Goal: Information Seeking & Learning: Learn about a topic

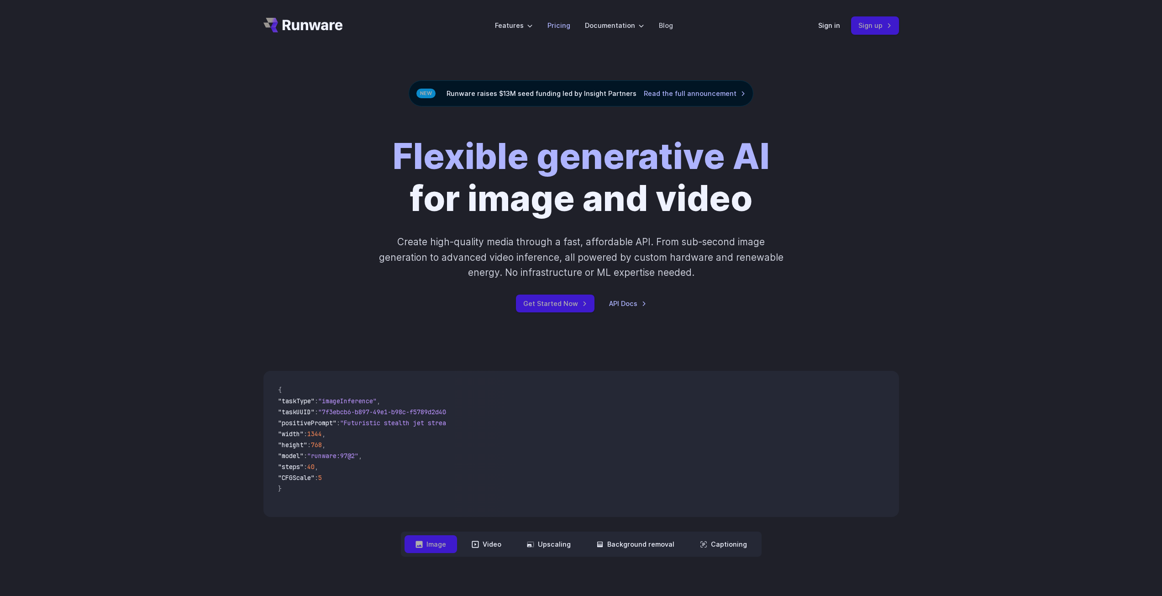
click at [559, 26] on link "Pricing" at bounding box center [558, 25] width 23 height 11
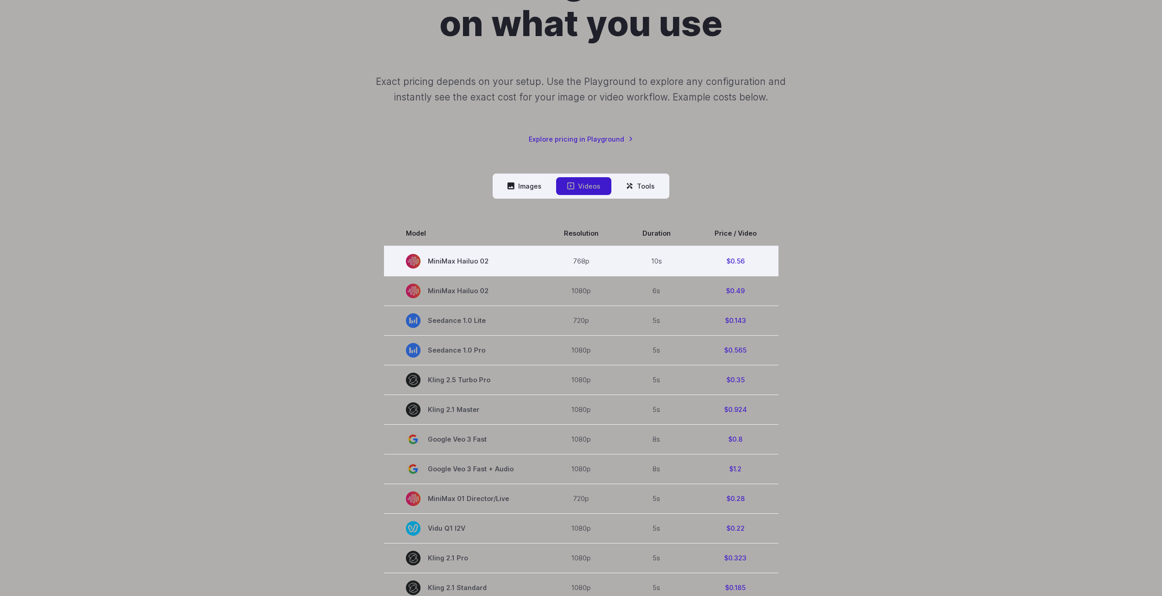
scroll to position [183, 0]
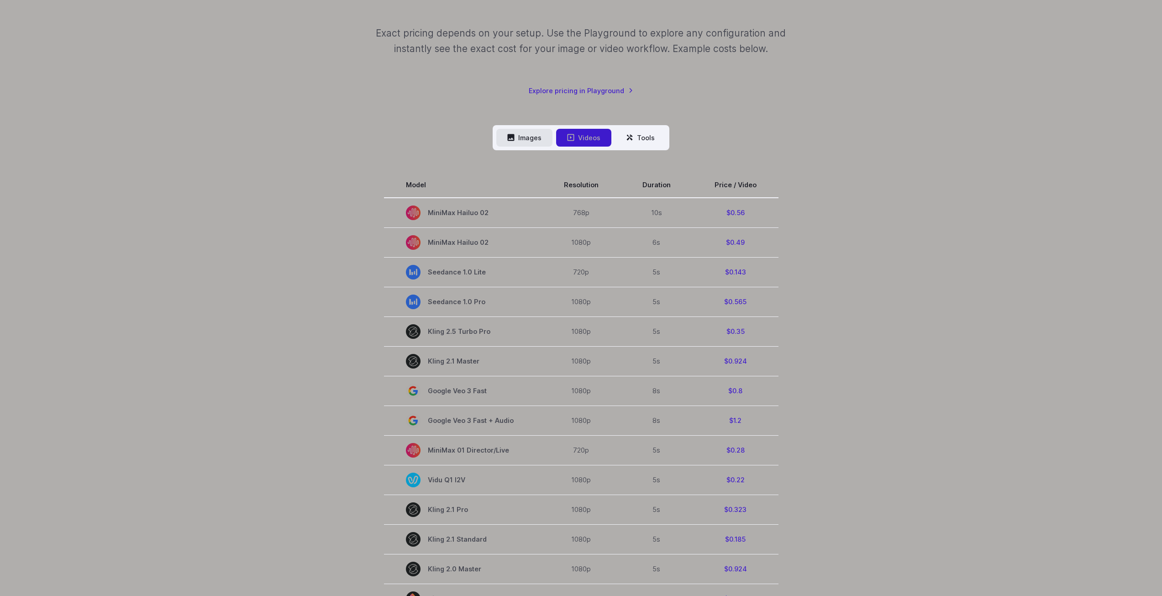
click at [529, 137] on button "Images" at bounding box center [524, 138] width 56 height 18
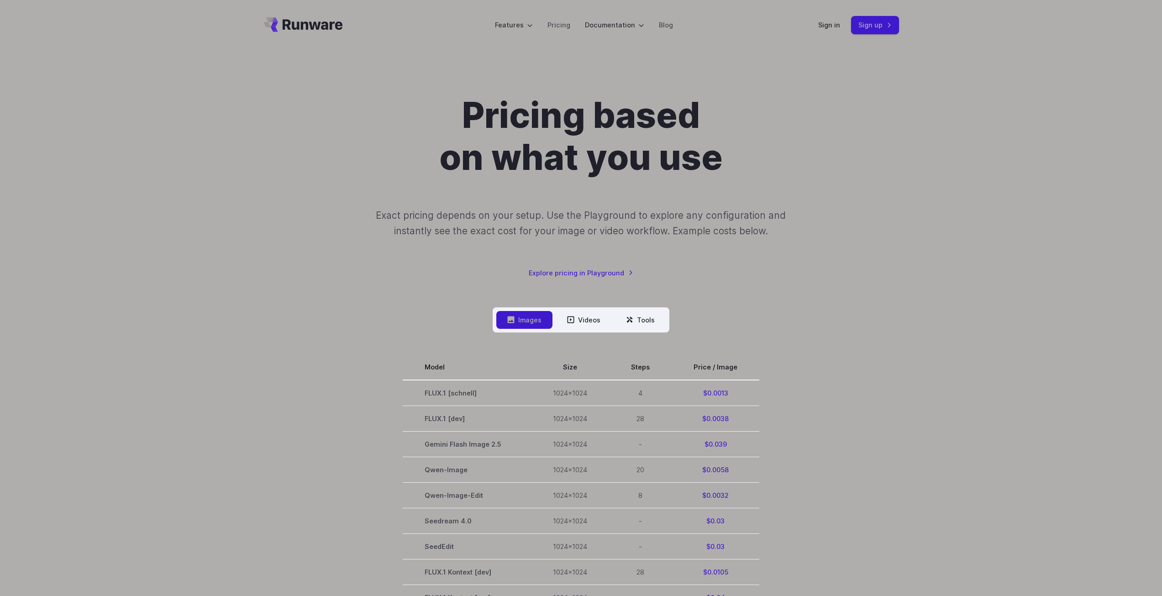
scroll to position [0, 0]
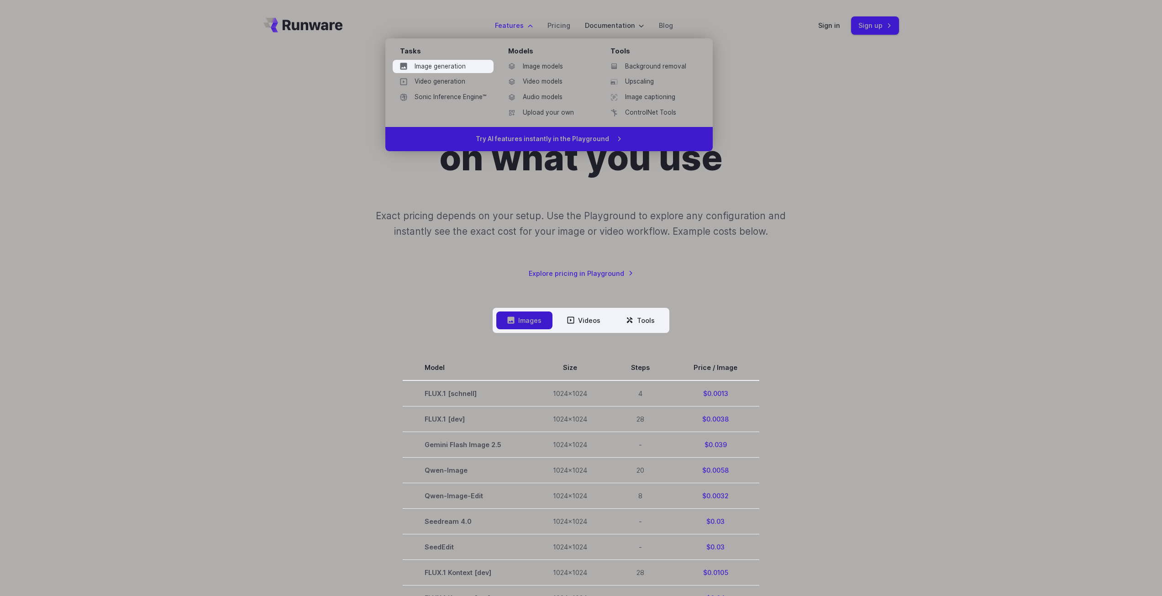
click at [450, 63] on link "Image generation" at bounding box center [443, 67] width 101 height 14
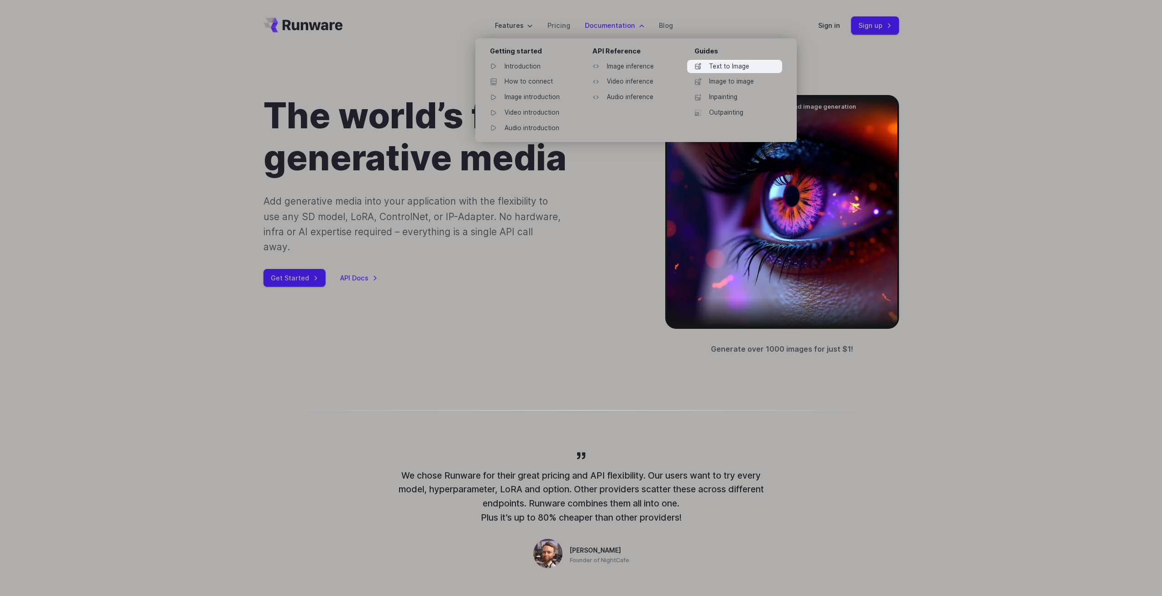
click at [763, 68] on link "Text to Image" at bounding box center [734, 67] width 95 height 14
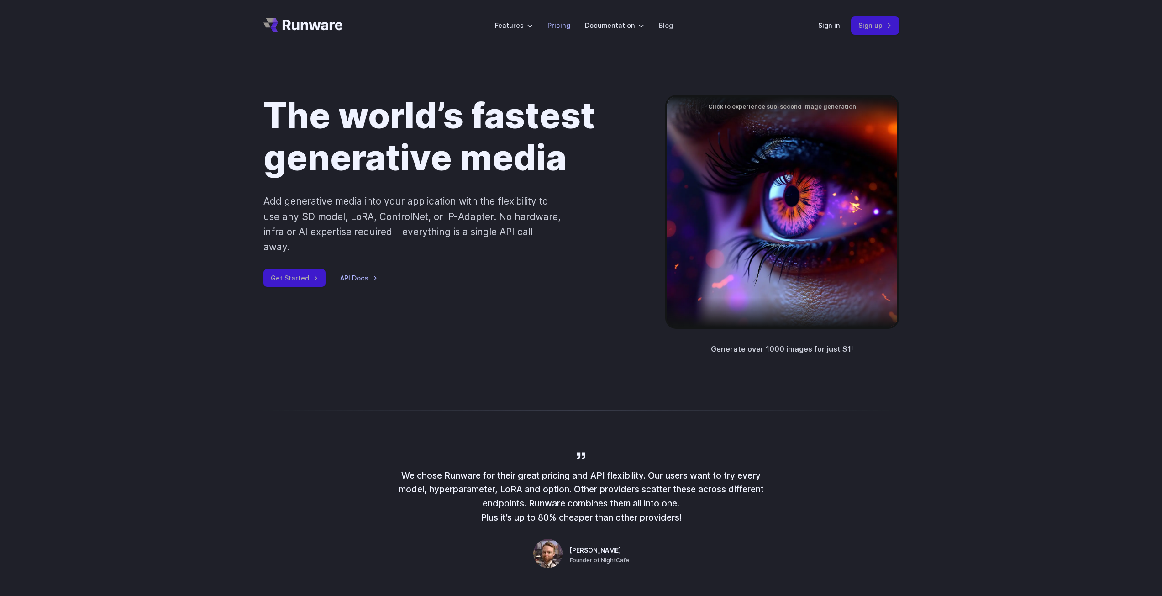
click at [570, 26] on link "Pricing" at bounding box center [558, 25] width 23 height 11
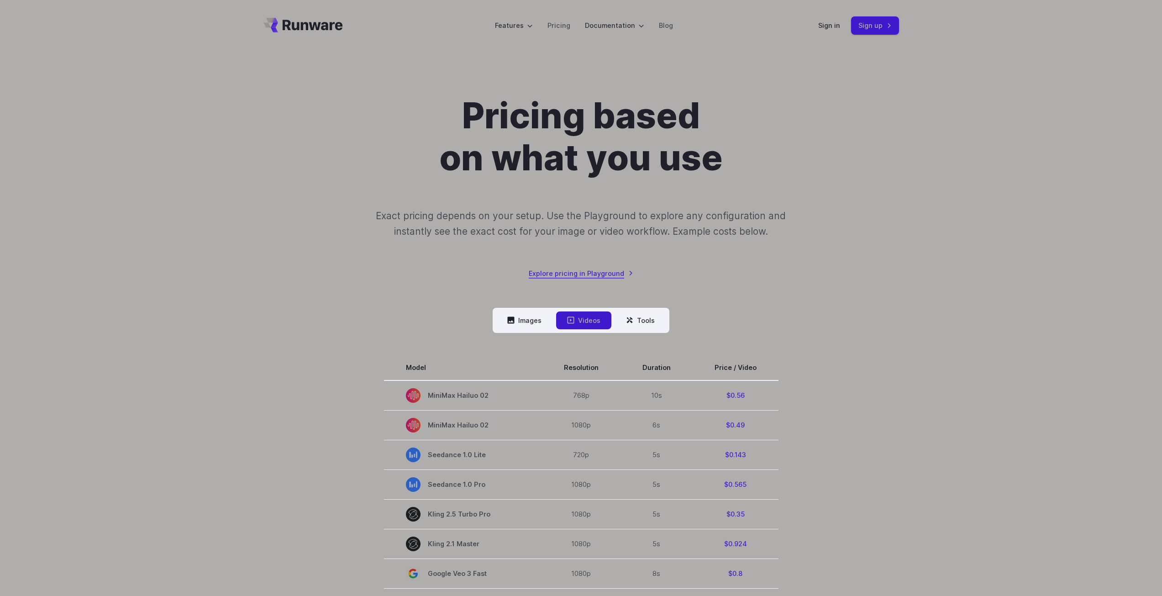
click at [558, 275] on link "Explore pricing in Playground" at bounding box center [581, 273] width 105 height 11
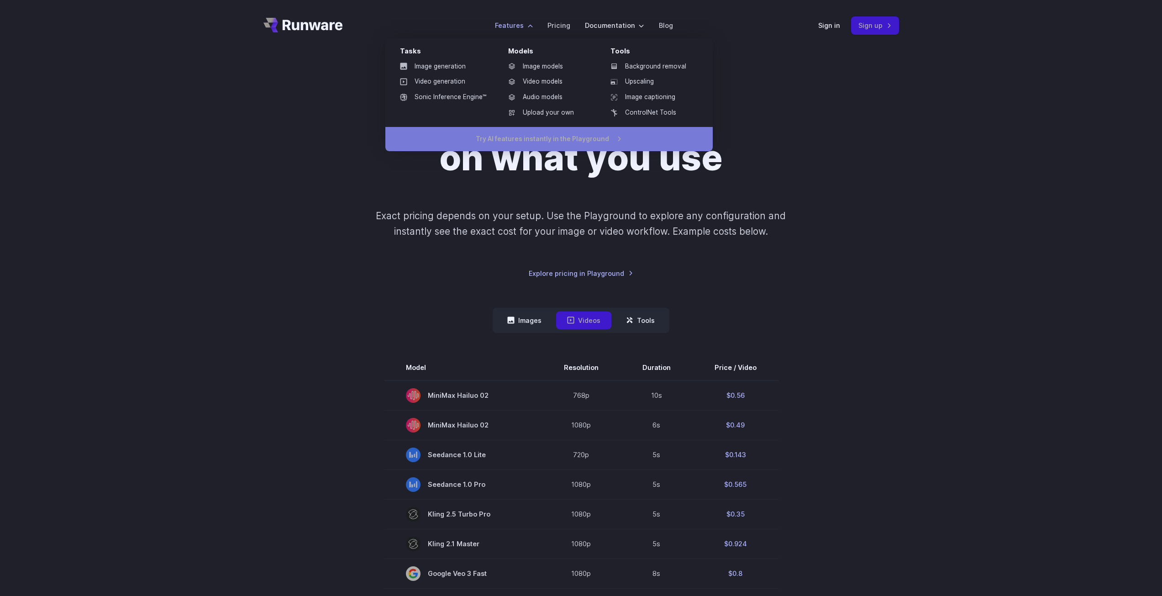
click at [564, 142] on link "Try AI features instantly in the Playground" at bounding box center [548, 139] width 327 height 25
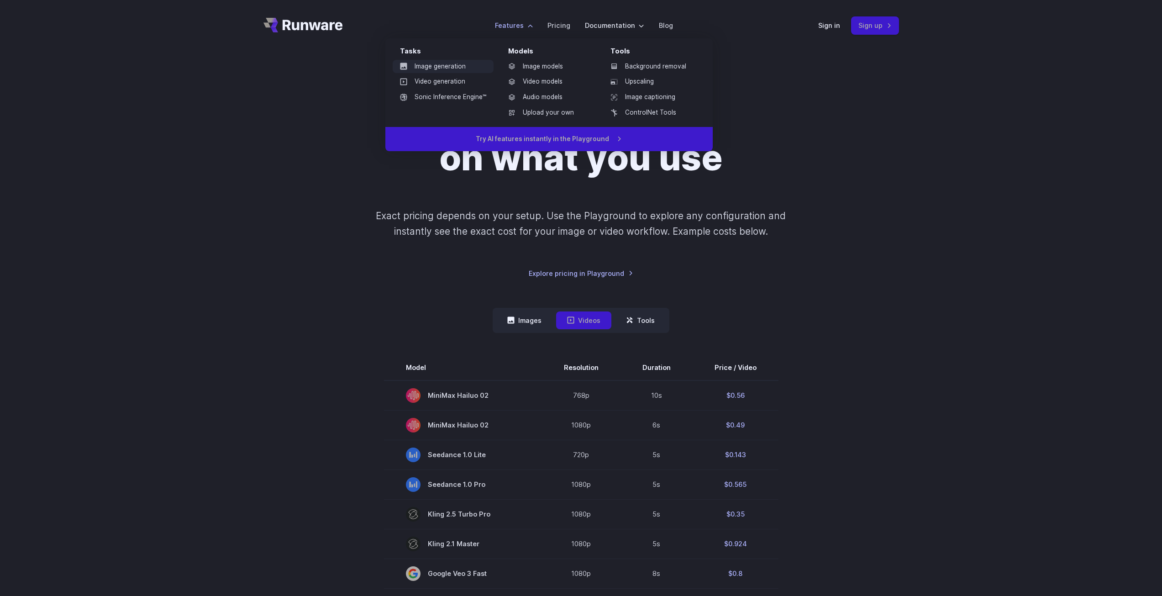
click at [466, 67] on link "Image generation" at bounding box center [443, 67] width 101 height 14
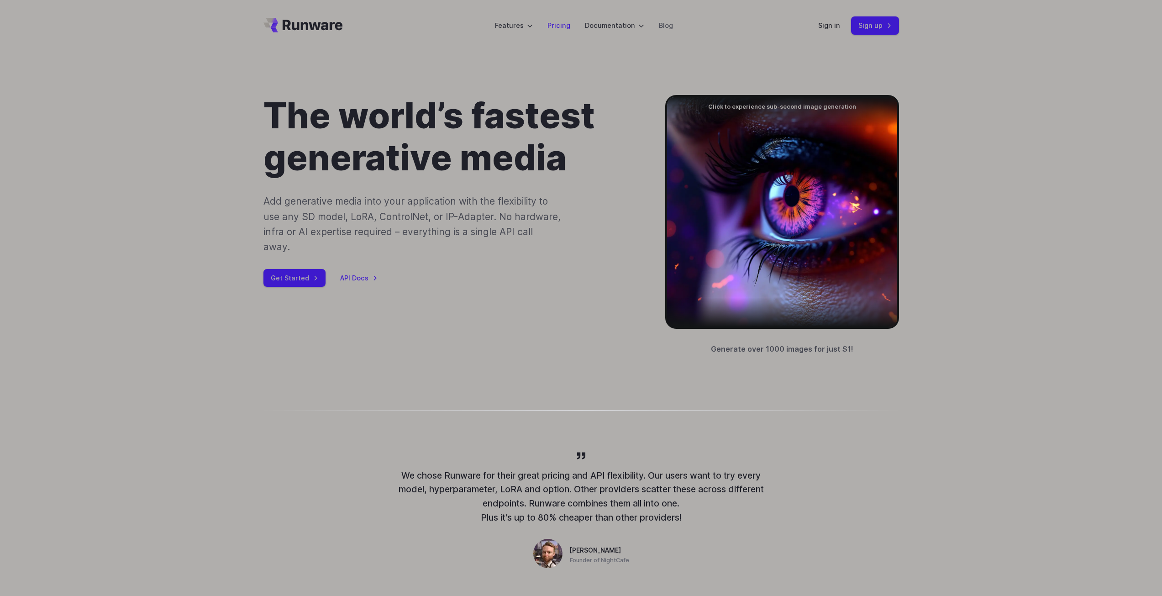
click at [568, 27] on link "Pricing" at bounding box center [558, 25] width 23 height 11
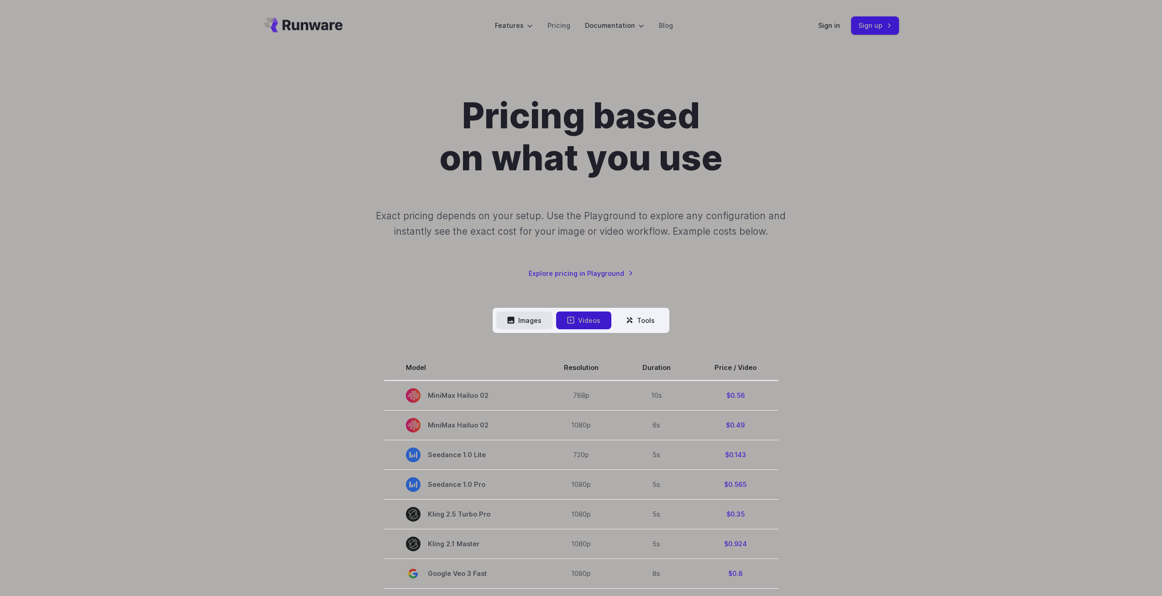
click at [521, 327] on button "Images" at bounding box center [524, 320] width 56 height 18
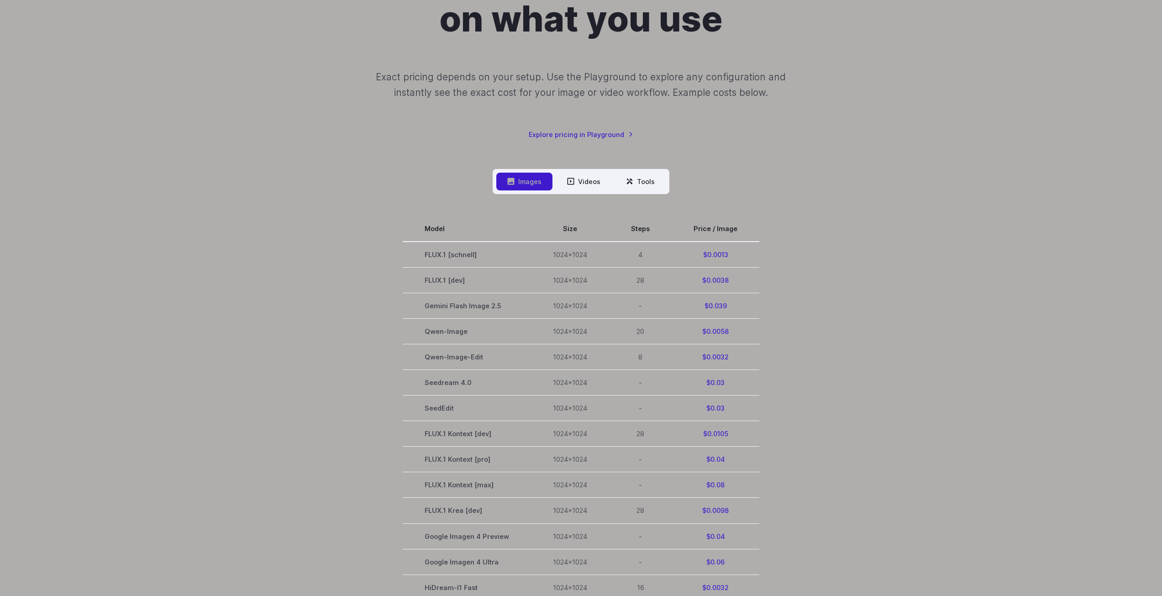
scroll to position [183, 0]
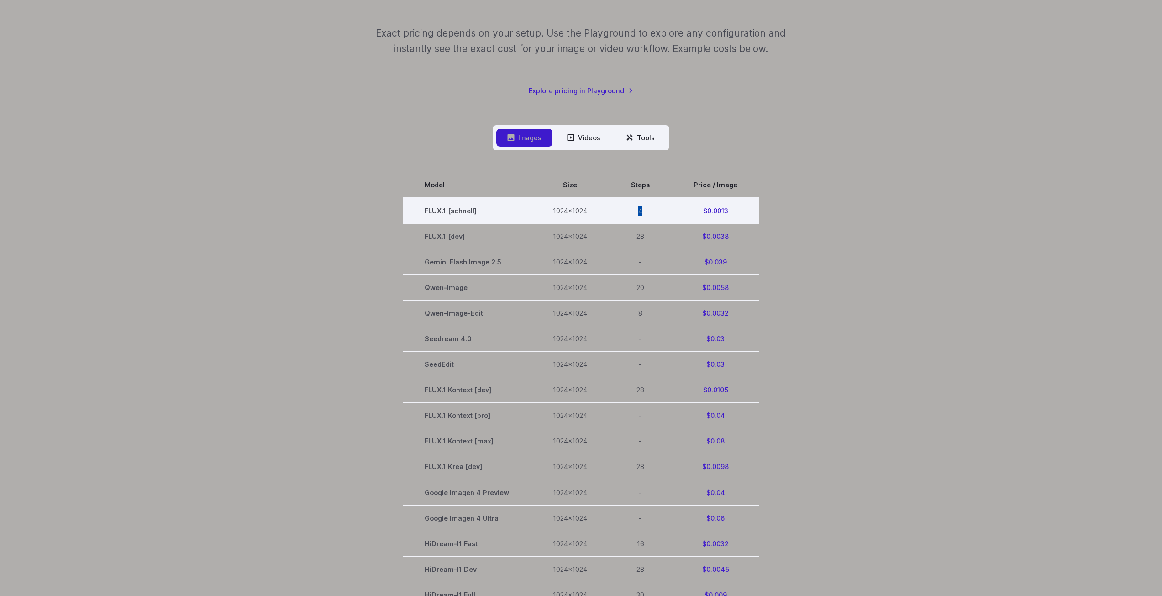
drag, startPoint x: 642, startPoint y: 211, endPoint x: 630, endPoint y: 212, distance: 11.9
click at [630, 212] on td "4" at bounding box center [640, 211] width 63 height 26
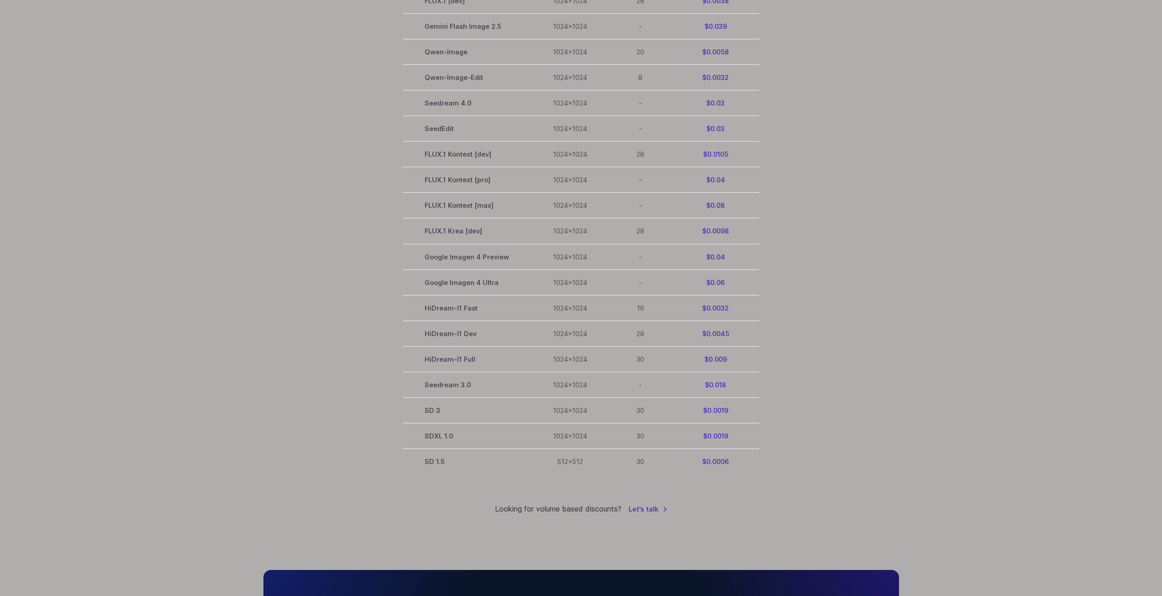
scroll to position [457, 0]
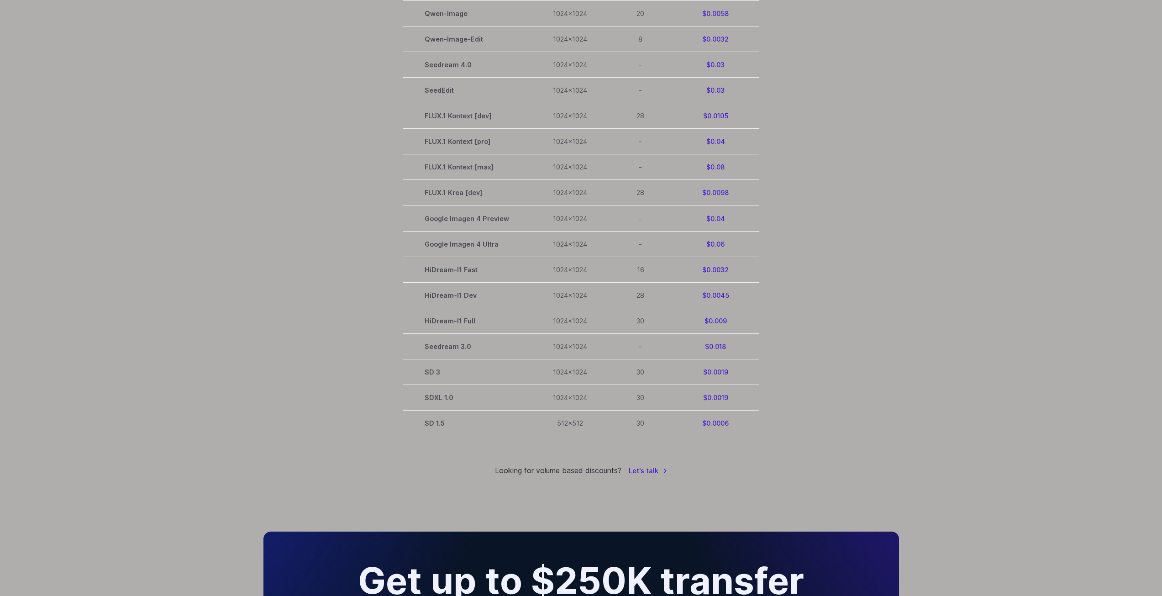
click at [810, 316] on section "Model Size Steps Price / Image FLUX.1 [schnell] 1024x1024 4 $0.0013 FLUX.1 [dev…" at bounding box center [581, 166] width 636 height 537
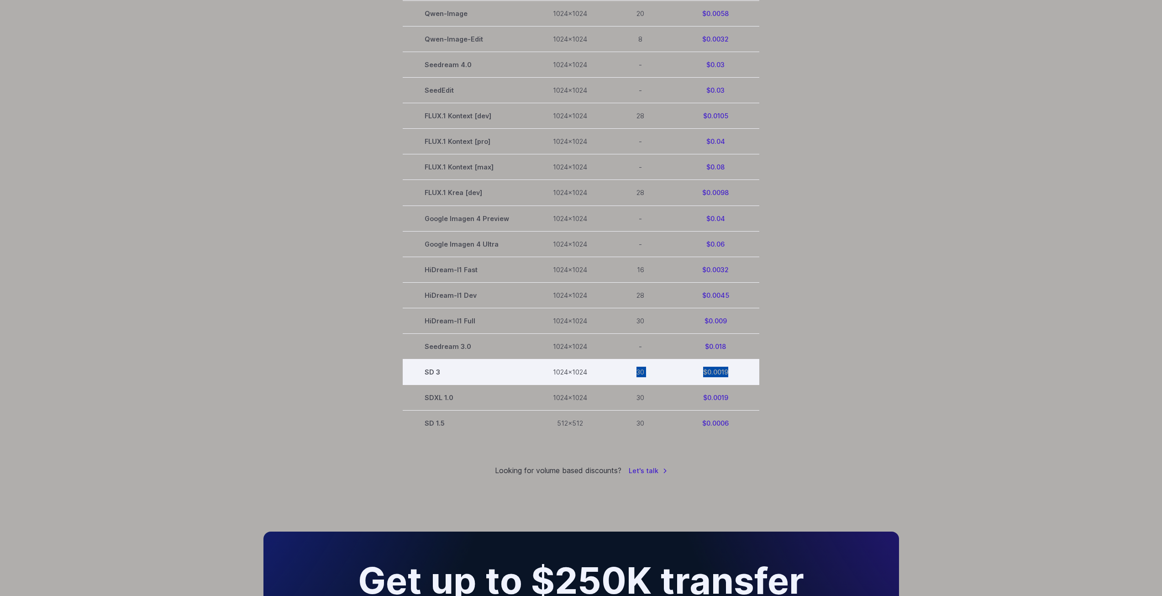
drag, startPoint x: 636, startPoint y: 371, endPoint x: 741, endPoint y: 381, distance: 105.9
click at [738, 381] on tr "SD 3 1024x1024 30 $0.0019" at bounding box center [581, 372] width 357 height 26
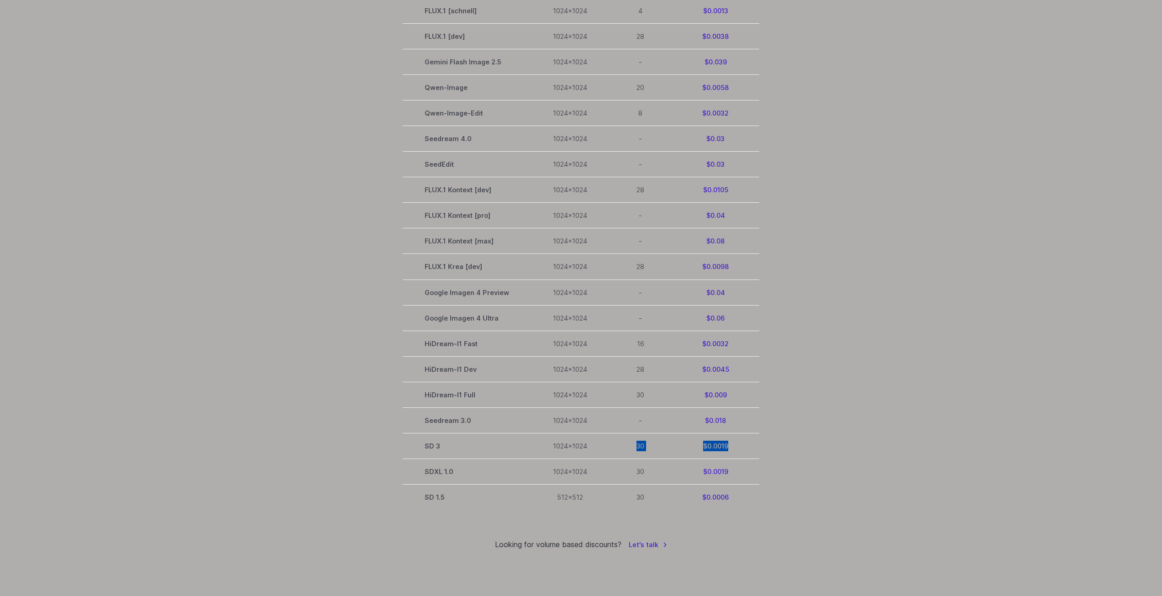
scroll to position [411, 0]
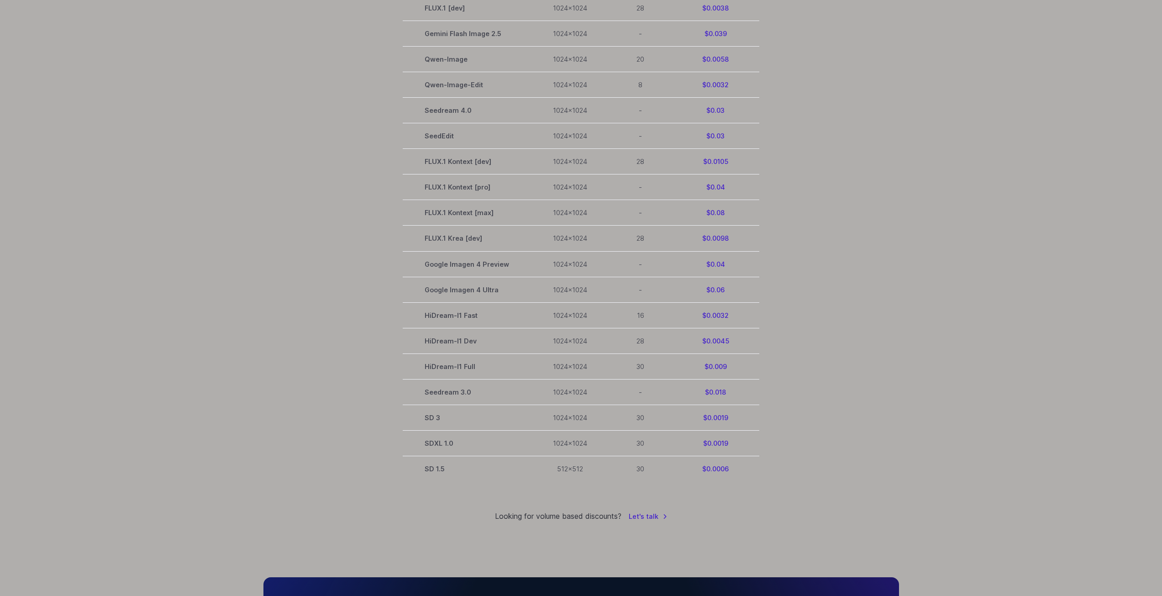
click at [828, 352] on section "Model Size Steps Price / Image FLUX.1 [schnell] 1024x1024 4 $0.0013 FLUX.1 [dev…" at bounding box center [581, 212] width 636 height 537
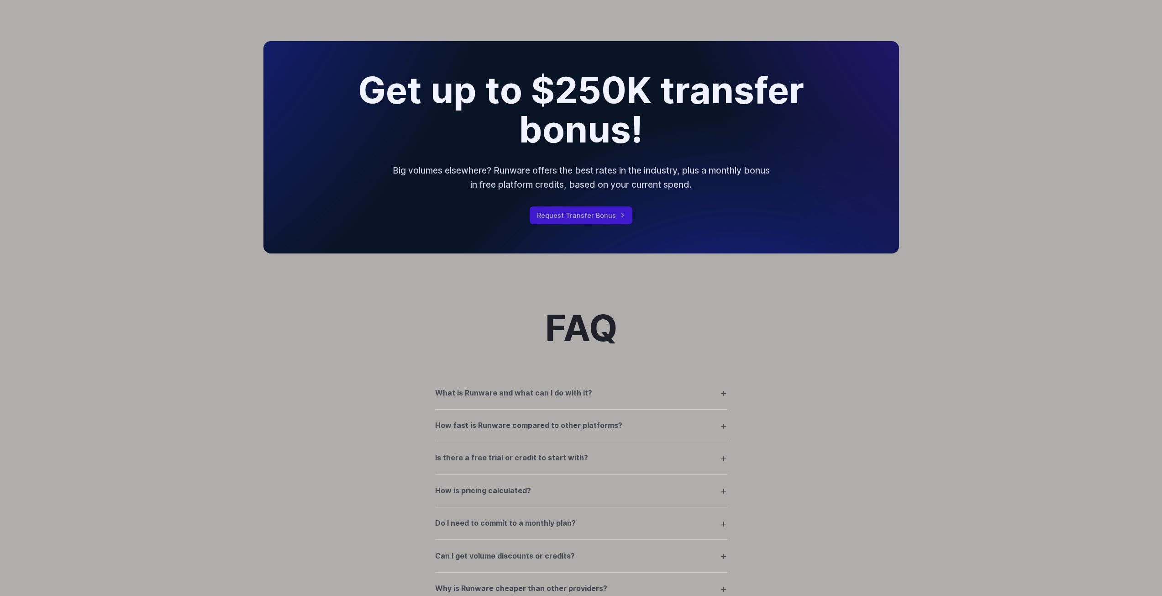
scroll to position [1141, 0]
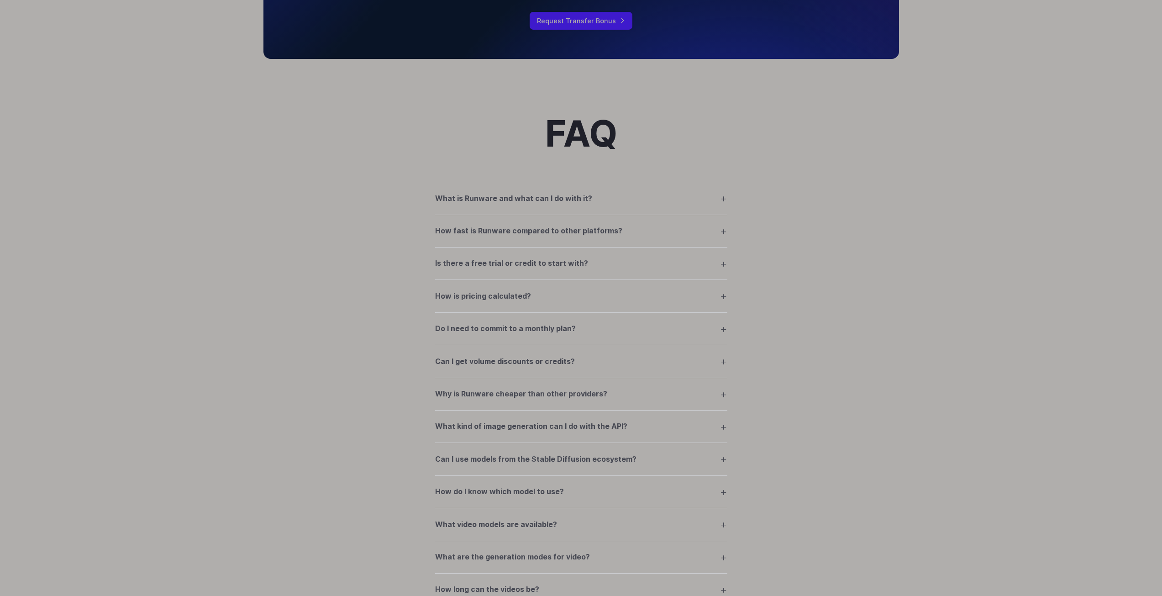
click at [353, 195] on div "FAQ What is Runware and what can I do with it? Runware is a high-performance AI…" at bounding box center [580, 490] width 657 height 753
click at [606, 200] on summary "What is Runware and what can I do with it?" at bounding box center [581, 197] width 292 height 17
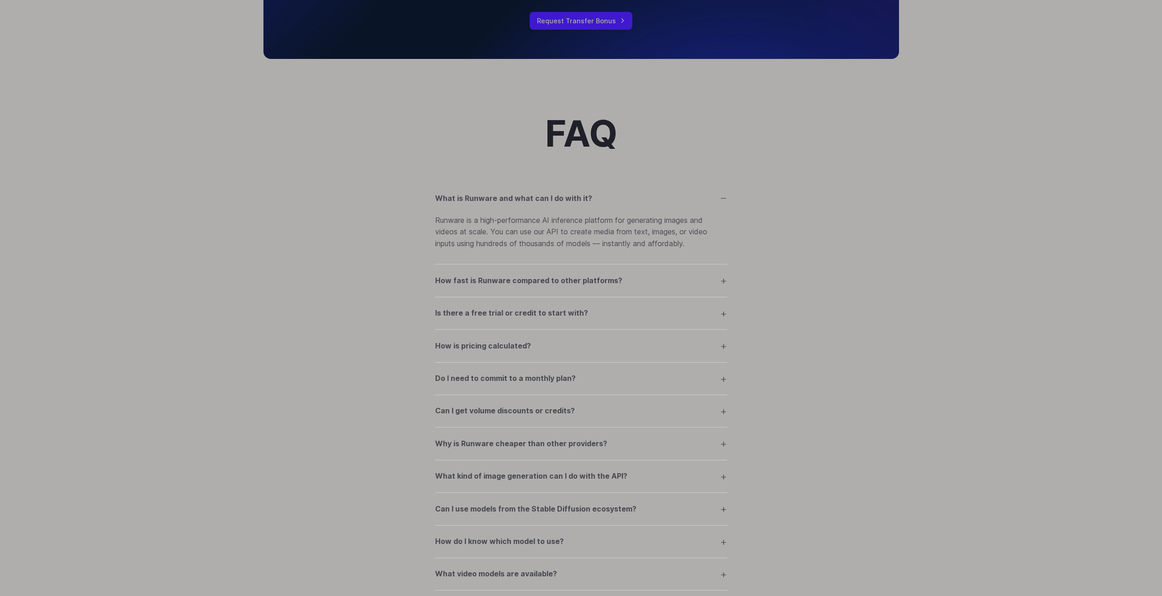
click at [606, 200] on summary "What is Runware and what can I do with it?" at bounding box center [581, 197] width 292 height 17
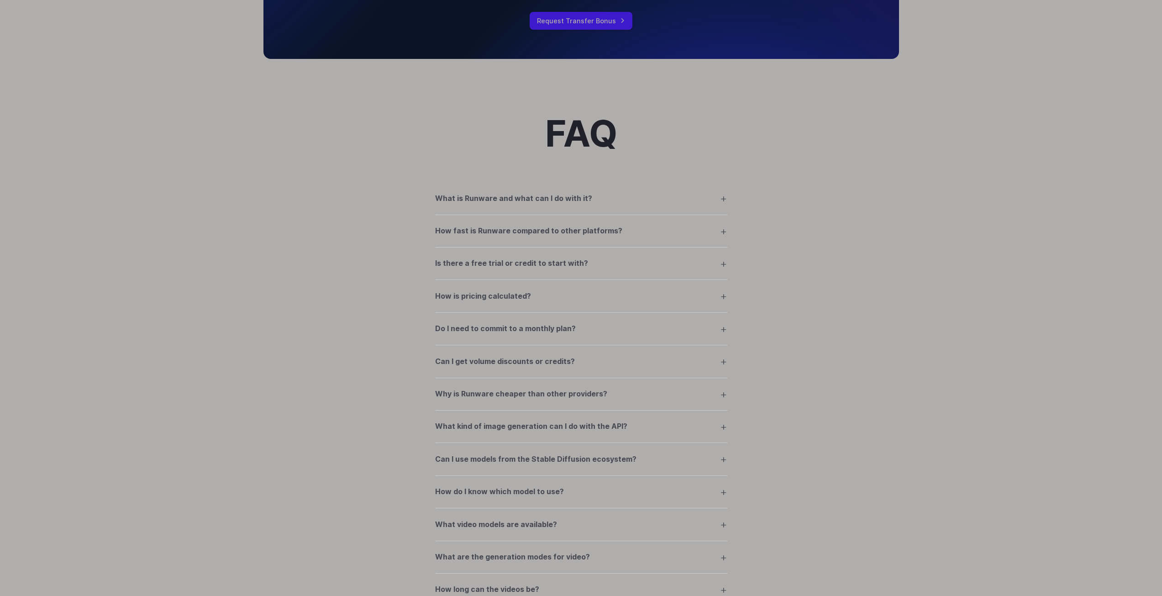
click at [575, 230] on h3 "How fast is Runware compared to other platforms?" at bounding box center [528, 231] width 187 height 12
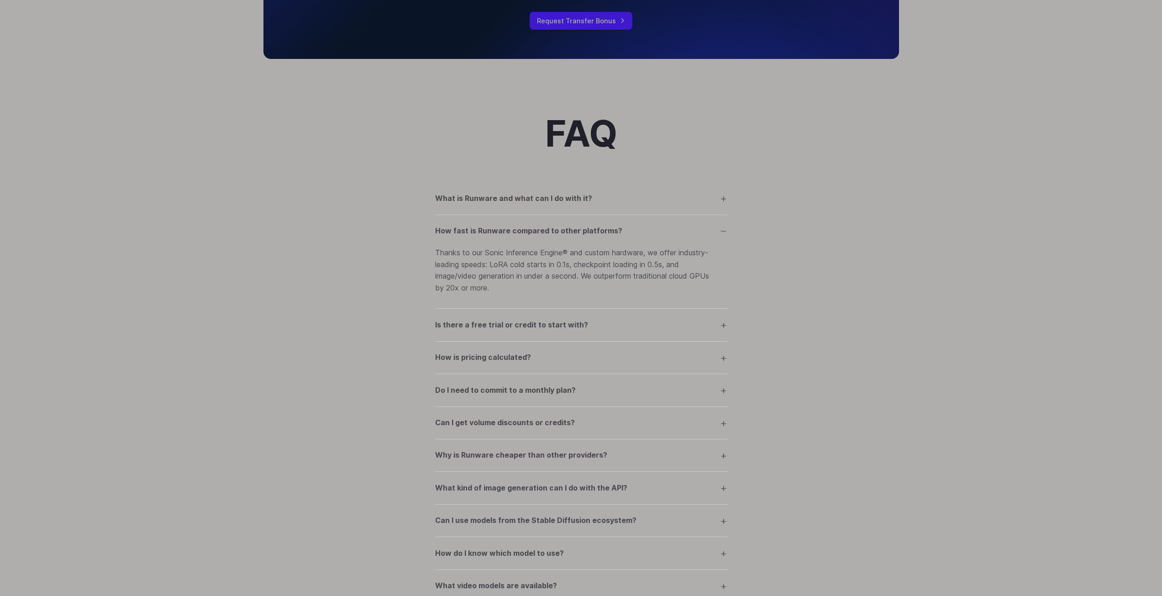
click at [656, 228] on summary "How fast is Runware compared to other platforms?" at bounding box center [581, 230] width 292 height 17
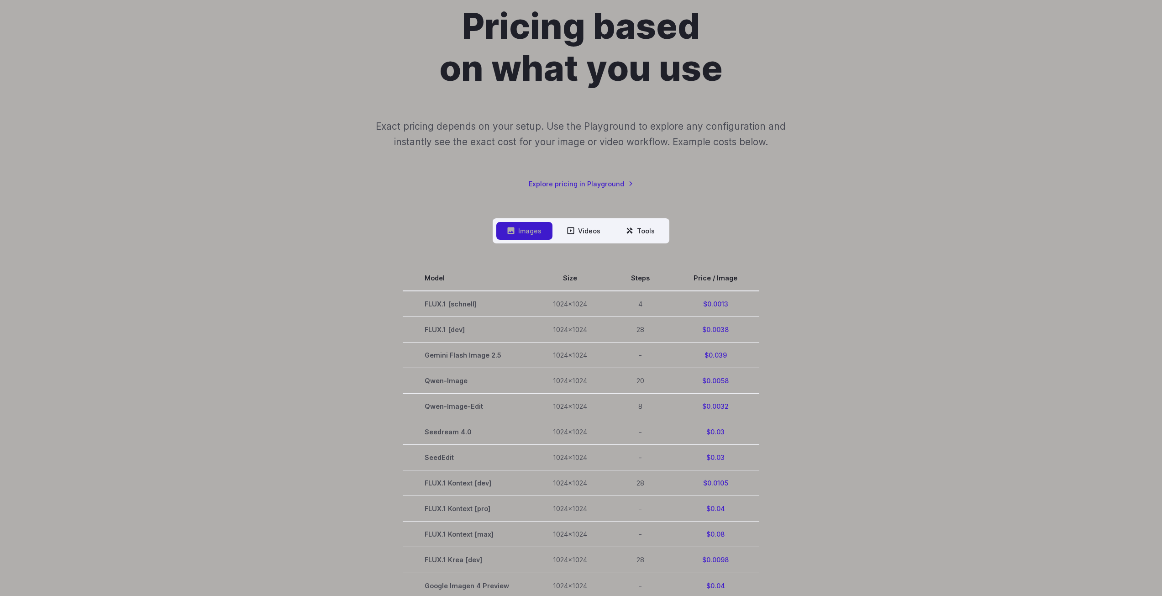
scroll to position [0, 0]
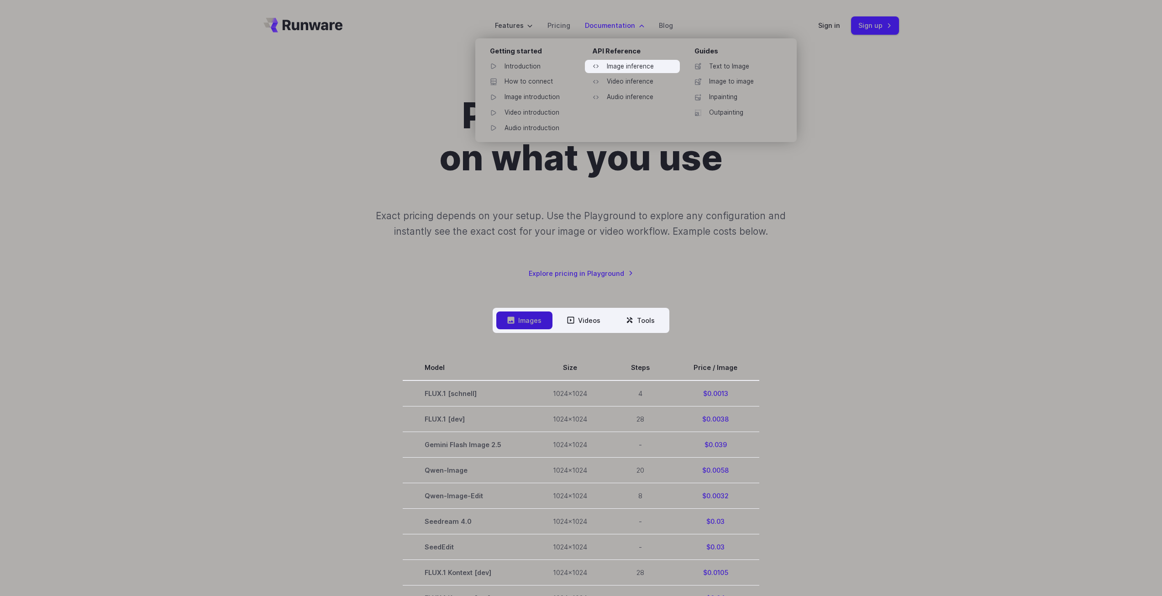
click at [642, 65] on link "Image inference" at bounding box center [632, 67] width 95 height 14
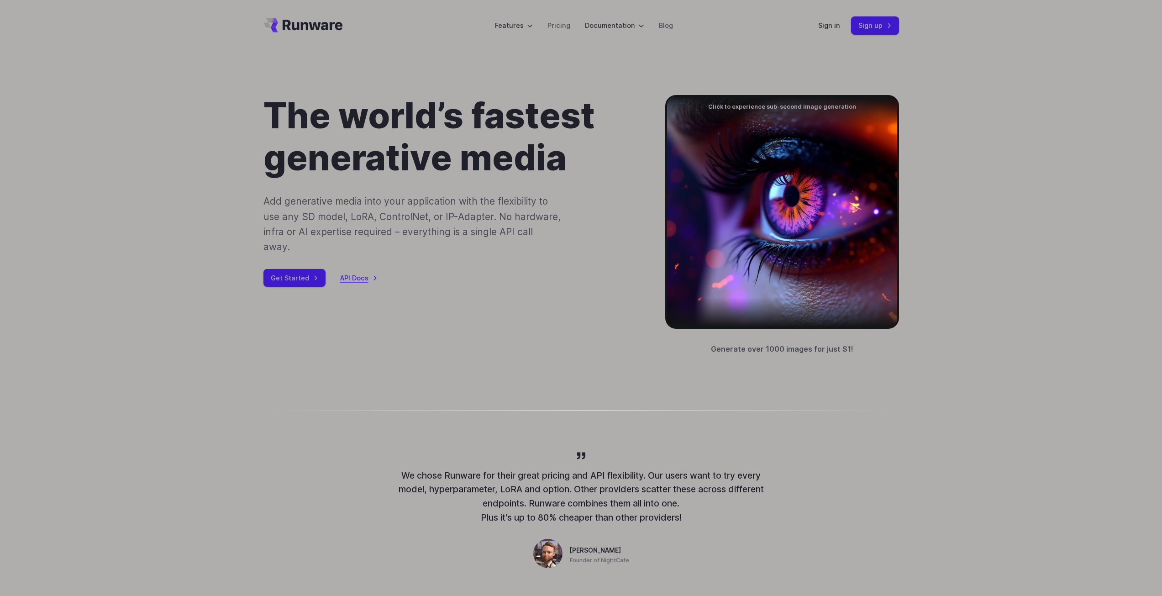
click at [358, 273] on link "API Docs" at bounding box center [358, 278] width 37 height 11
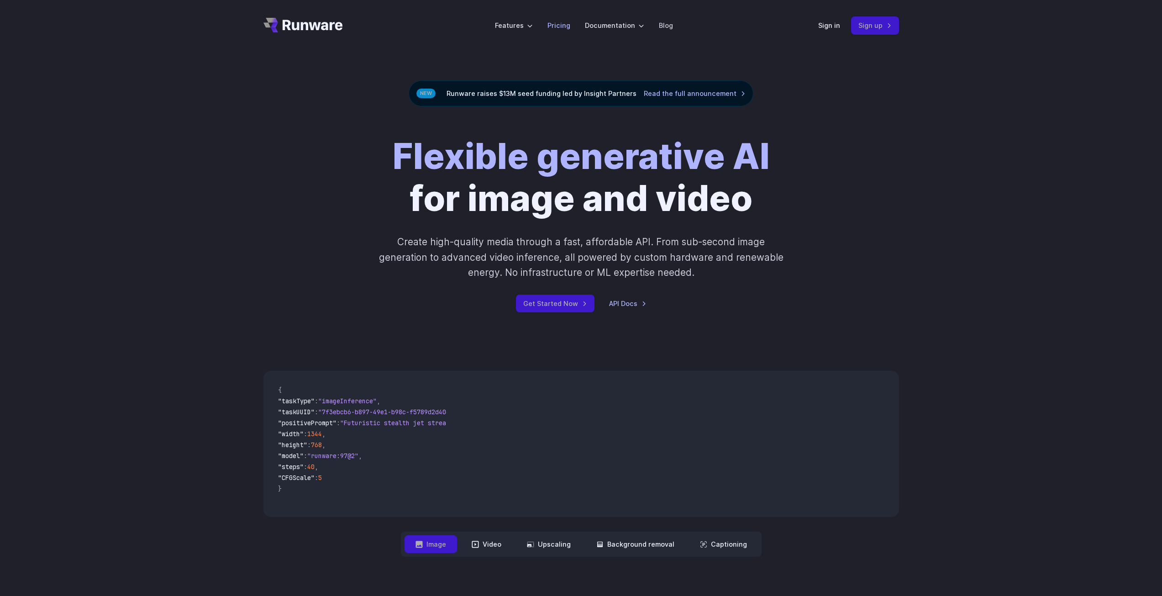
click at [558, 30] on link "Pricing" at bounding box center [558, 25] width 23 height 11
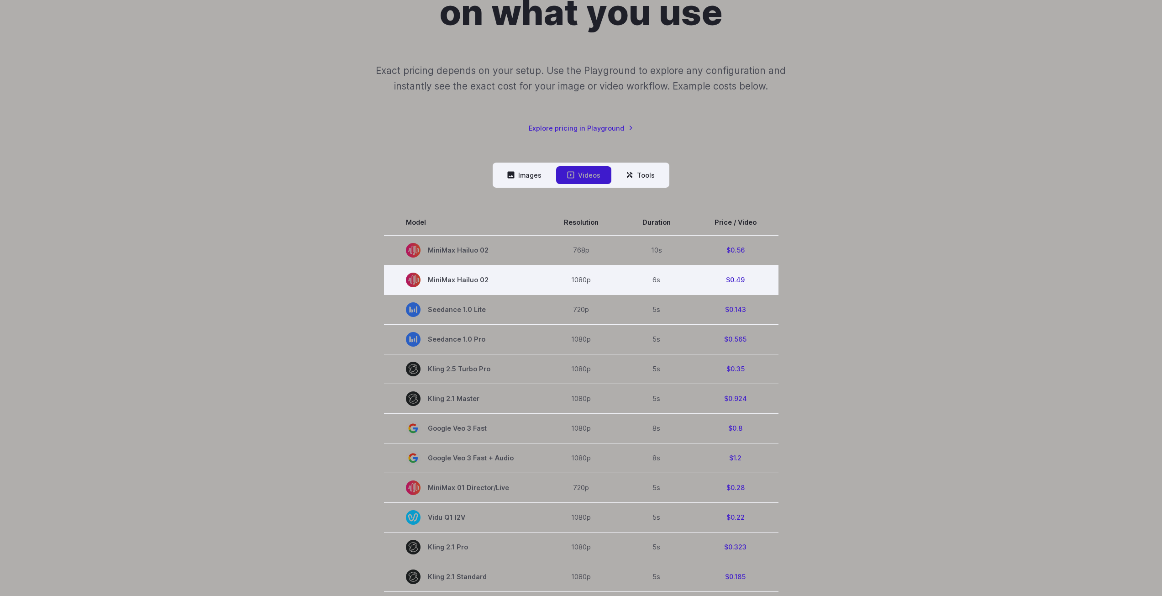
scroll to position [228, 0]
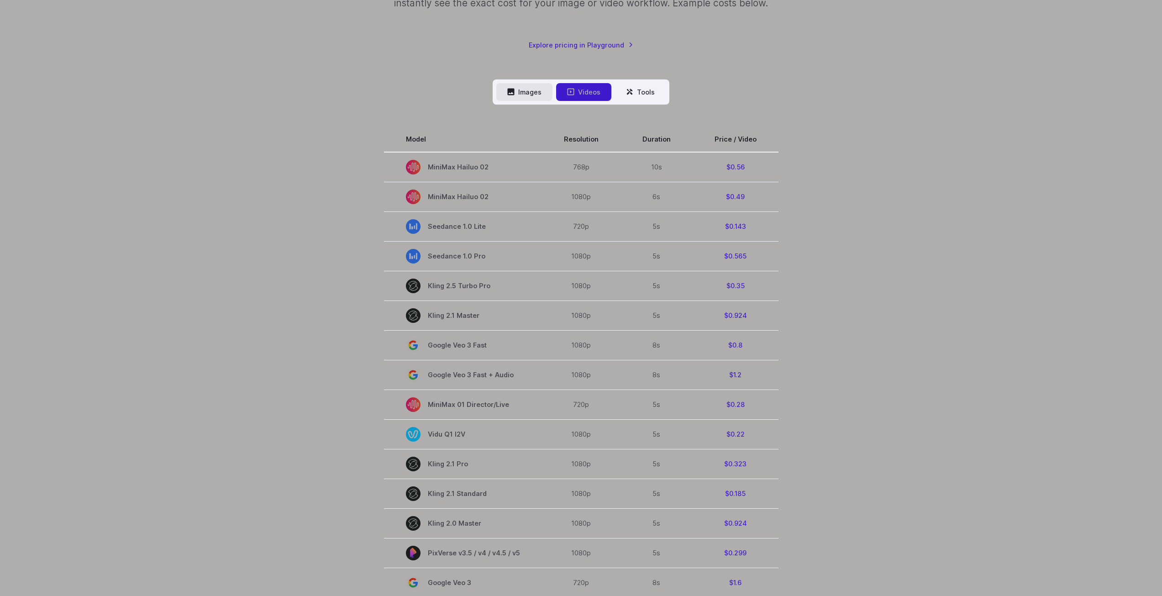
click at [529, 97] on button "Images" at bounding box center [524, 92] width 56 height 18
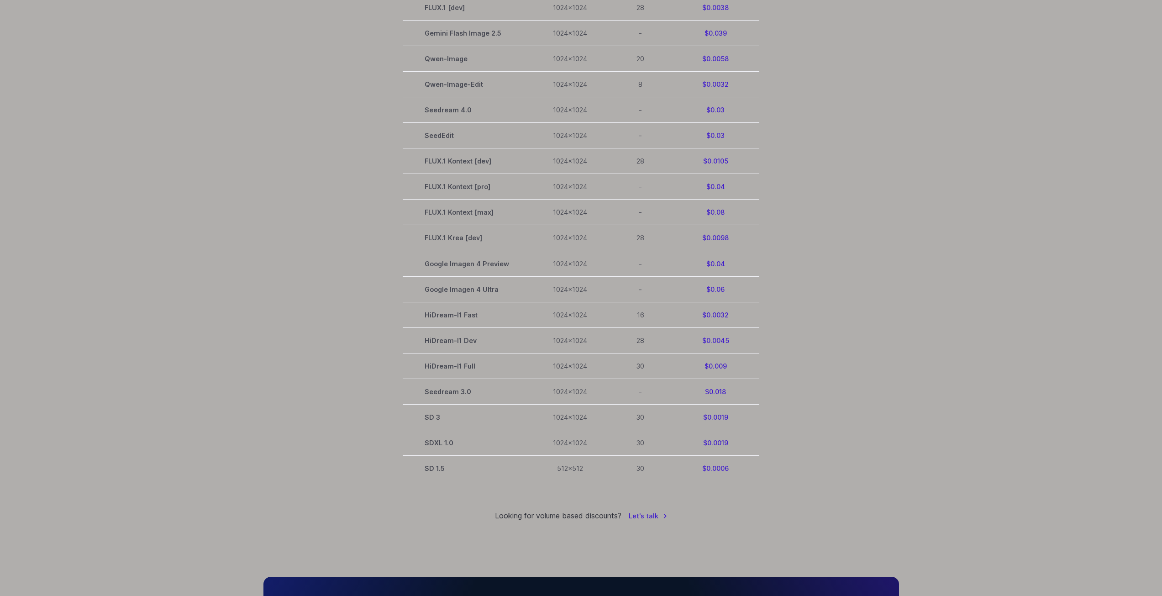
scroll to position [411, 0]
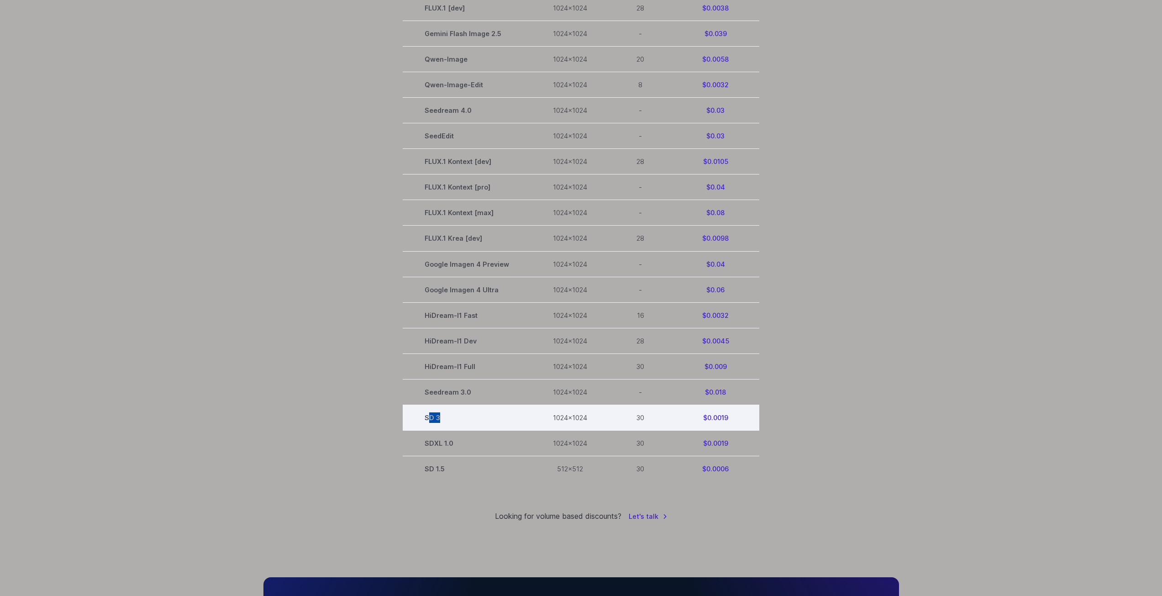
drag, startPoint x: 434, startPoint y: 420, endPoint x: 452, endPoint y: 415, distance: 18.3
click at [452, 415] on td "SD 3" at bounding box center [467, 418] width 128 height 26
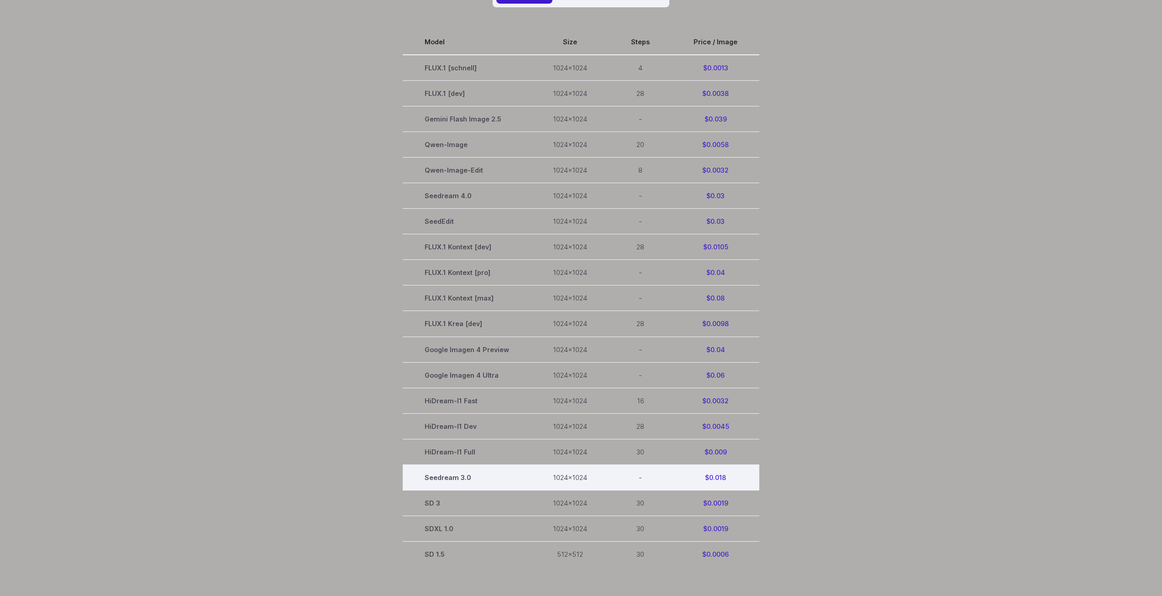
scroll to position [320, 0]
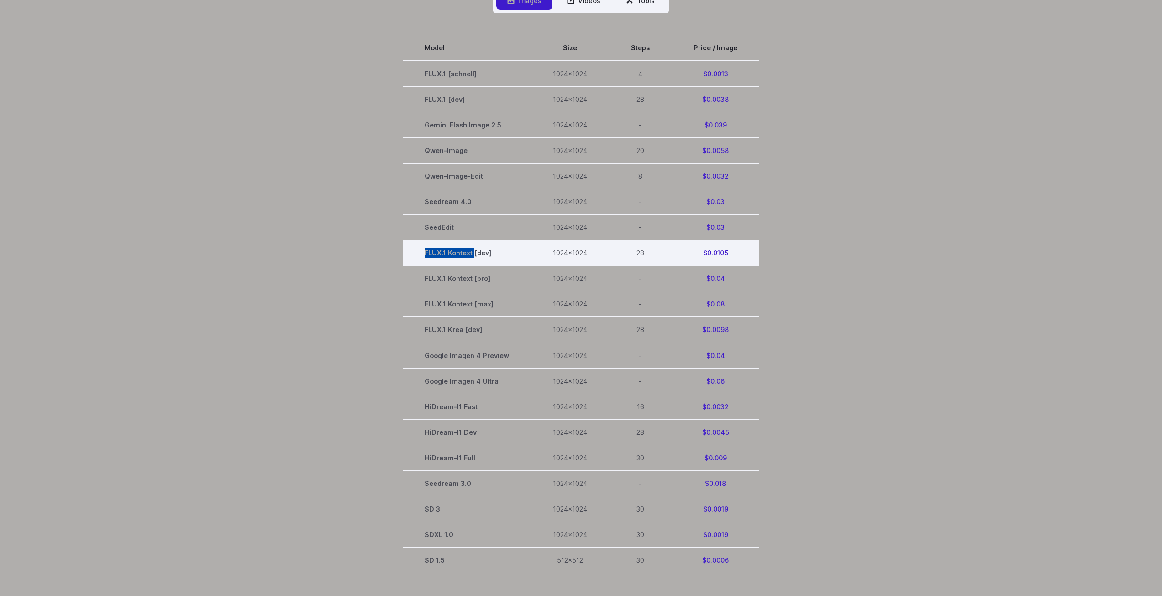
drag, startPoint x: 426, startPoint y: 253, endPoint x: 479, endPoint y: 255, distance: 52.5
click at [479, 255] on td "FLUX.1 Kontext [dev]" at bounding box center [467, 253] width 128 height 26
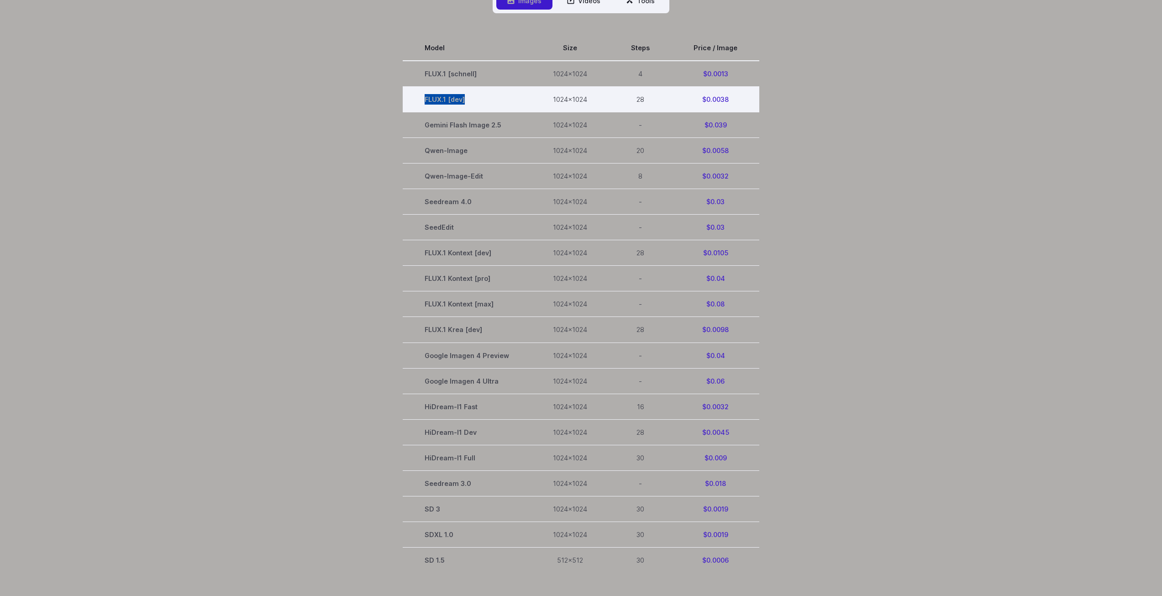
drag, startPoint x: 426, startPoint y: 99, endPoint x: 480, endPoint y: 100, distance: 54.3
click at [480, 100] on td "FLUX.1 [dev]" at bounding box center [467, 100] width 128 height 26
drag, startPoint x: 479, startPoint y: 103, endPoint x: 418, endPoint y: 101, distance: 61.2
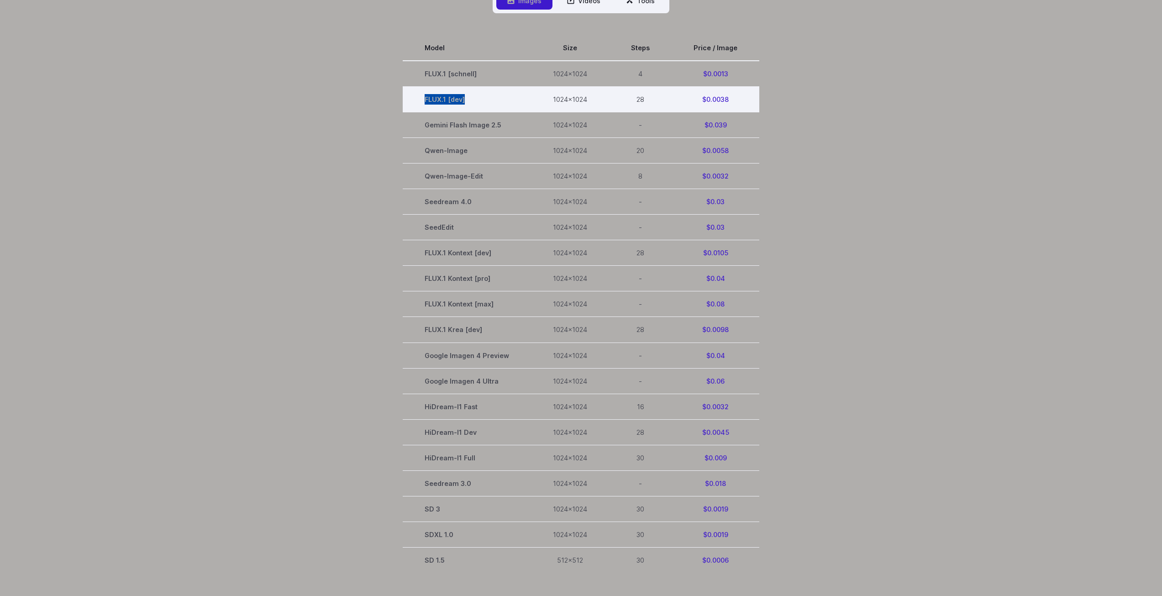
click at [418, 101] on td "FLUX.1 [dev]" at bounding box center [467, 100] width 128 height 26
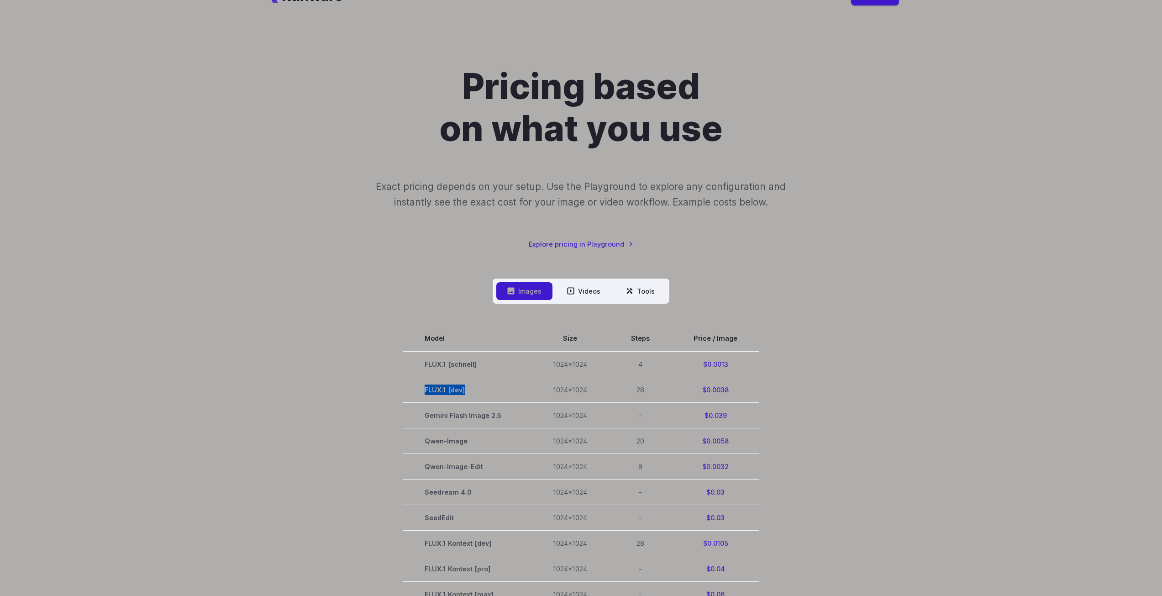
scroll to position [0, 0]
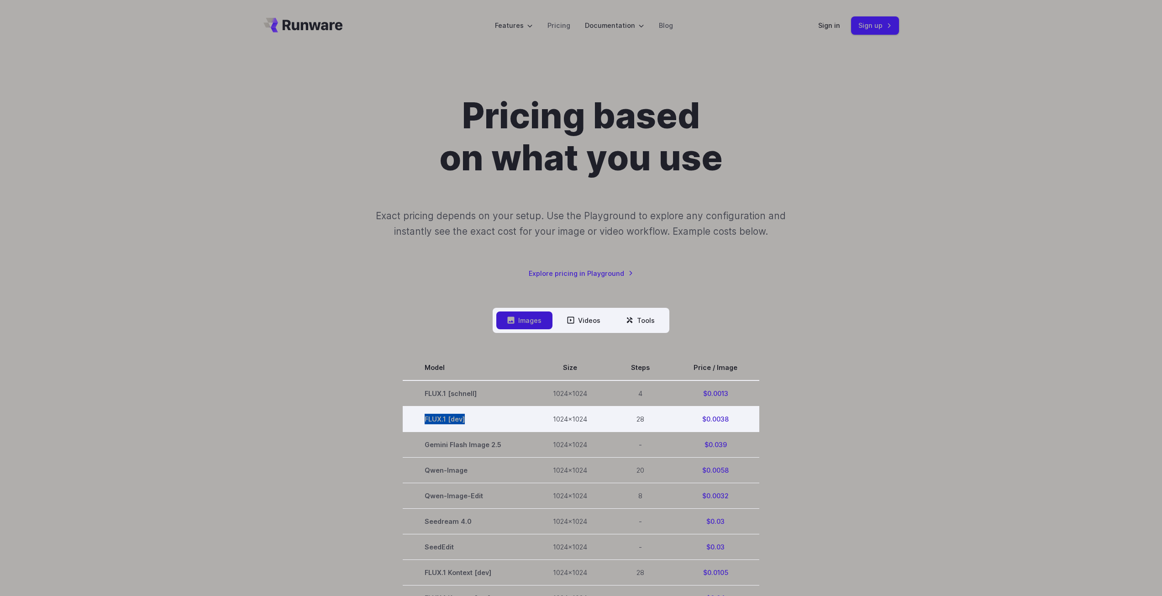
click at [462, 421] on td "FLUX.1 [dev]" at bounding box center [467, 419] width 128 height 26
drag, startPoint x: 422, startPoint y: 419, endPoint x: 473, endPoint y: 422, distance: 50.8
click at [469, 423] on td "FLUX.1 [dev]" at bounding box center [467, 419] width 128 height 26
click at [488, 418] on td "FLUX.1 [dev]" at bounding box center [467, 419] width 128 height 26
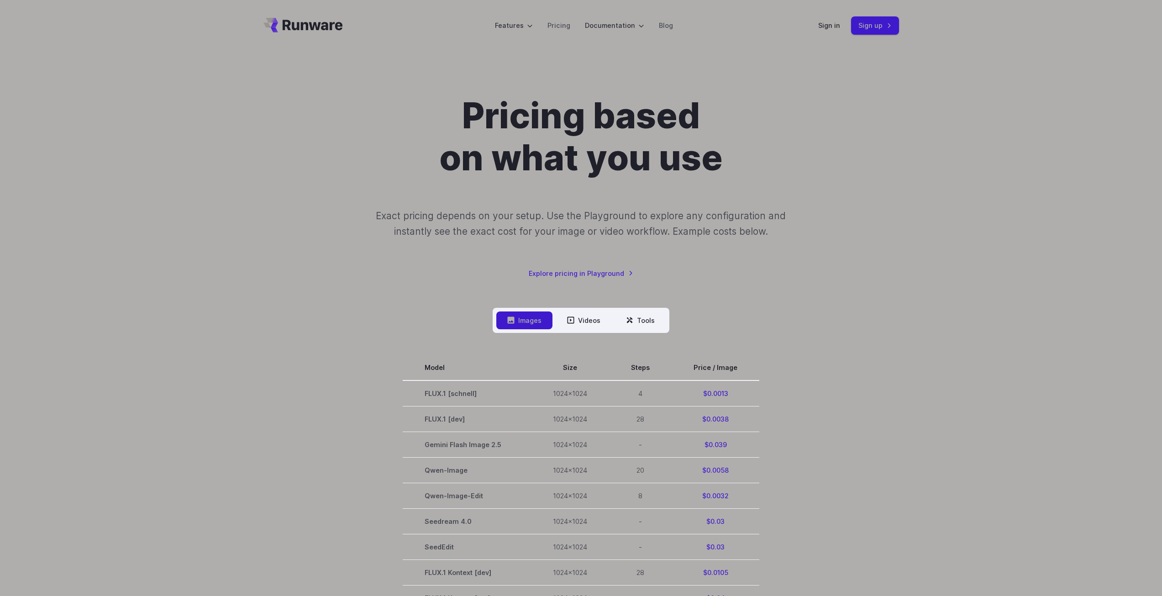
drag, startPoint x: 897, startPoint y: 238, endPoint x: 847, endPoint y: 201, distance: 62.0
click at [897, 239] on div "Pricing based on what you use Exact pricing depends on your setup. Use the Play…" at bounding box center [581, 187] width 636 height 184
